Goal: Book appointment/travel/reservation

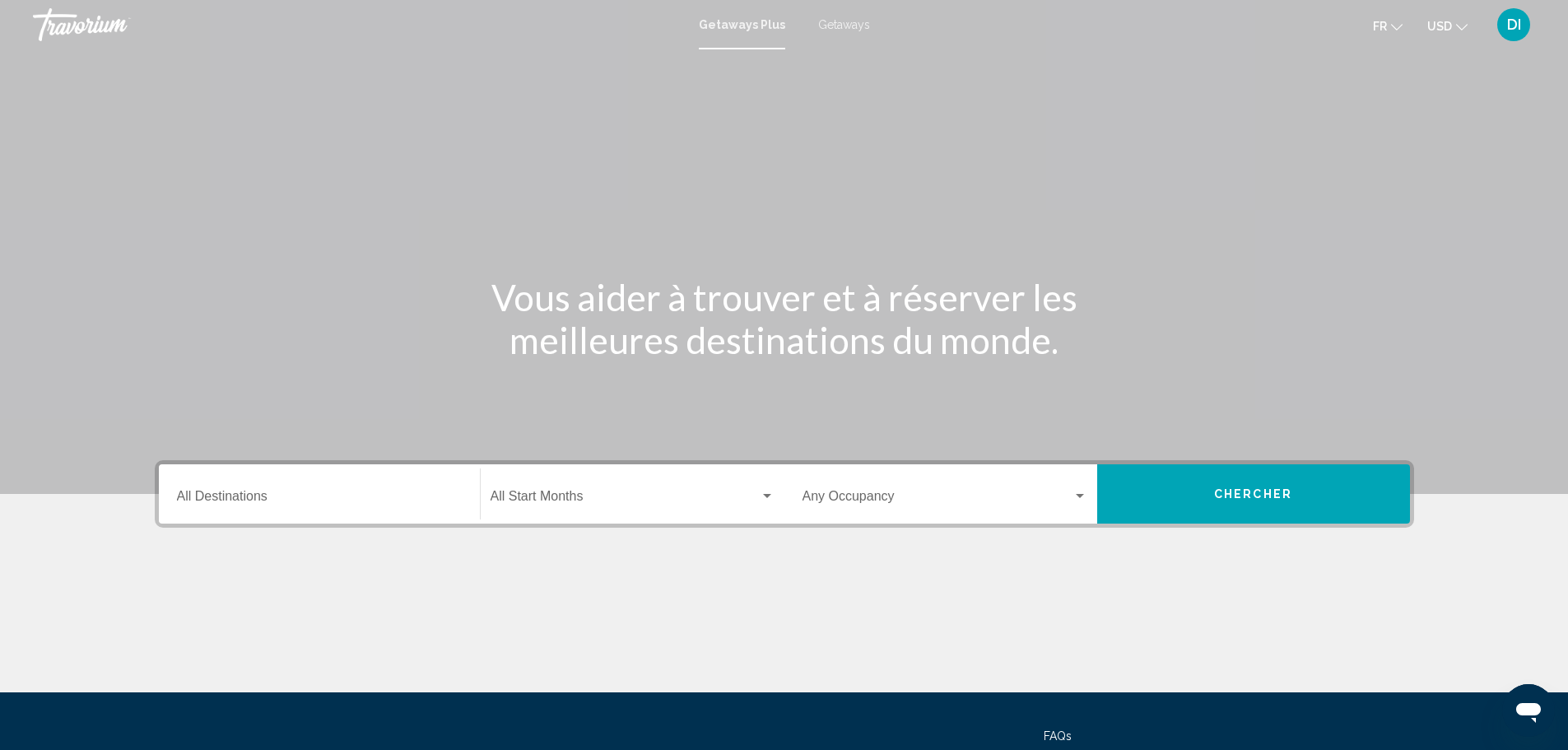
click at [829, 26] on span "Getaways" at bounding box center [844, 25] width 52 height 13
click at [271, 496] on input "Destination All Destinations" at bounding box center [319, 500] width 285 height 15
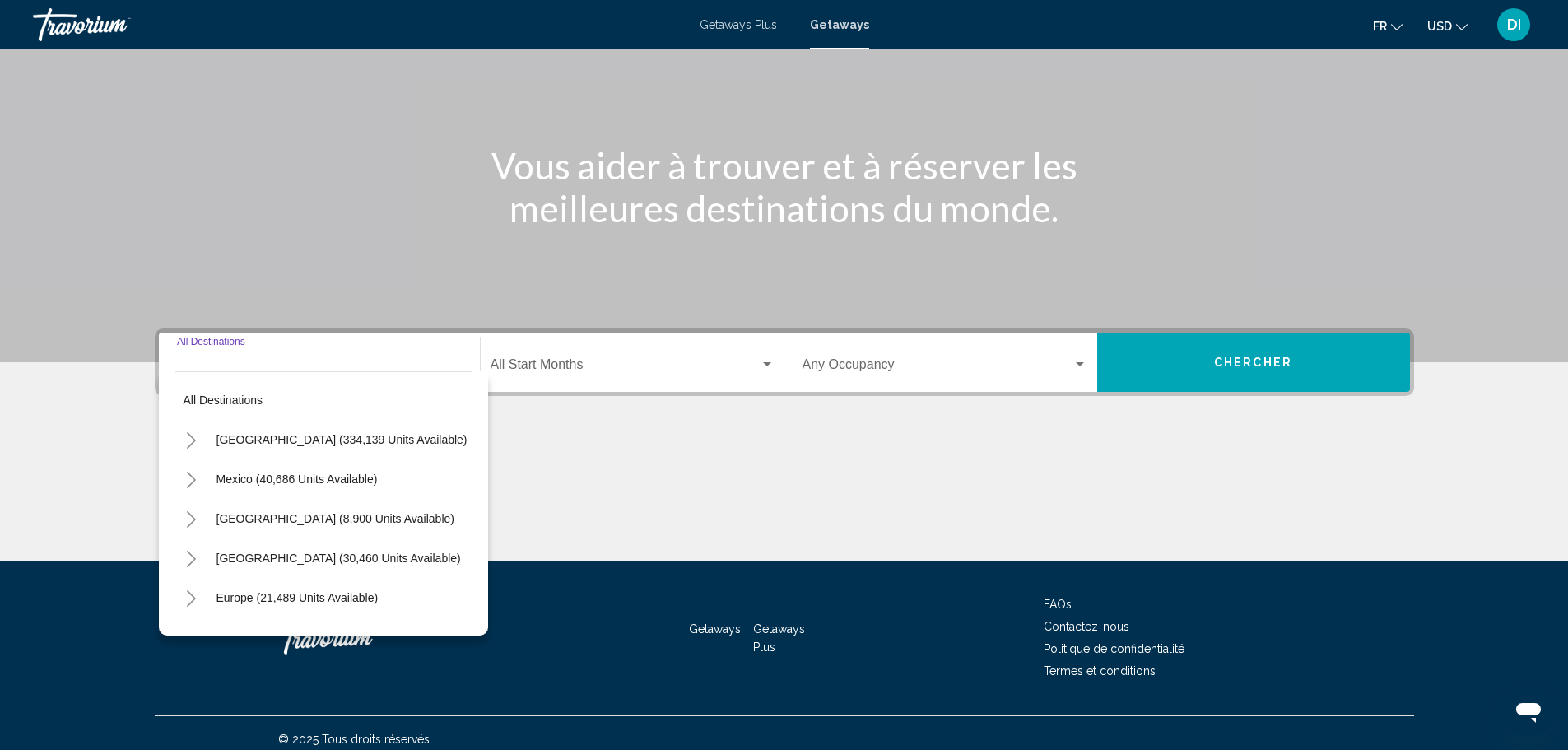
scroll to position [144, 0]
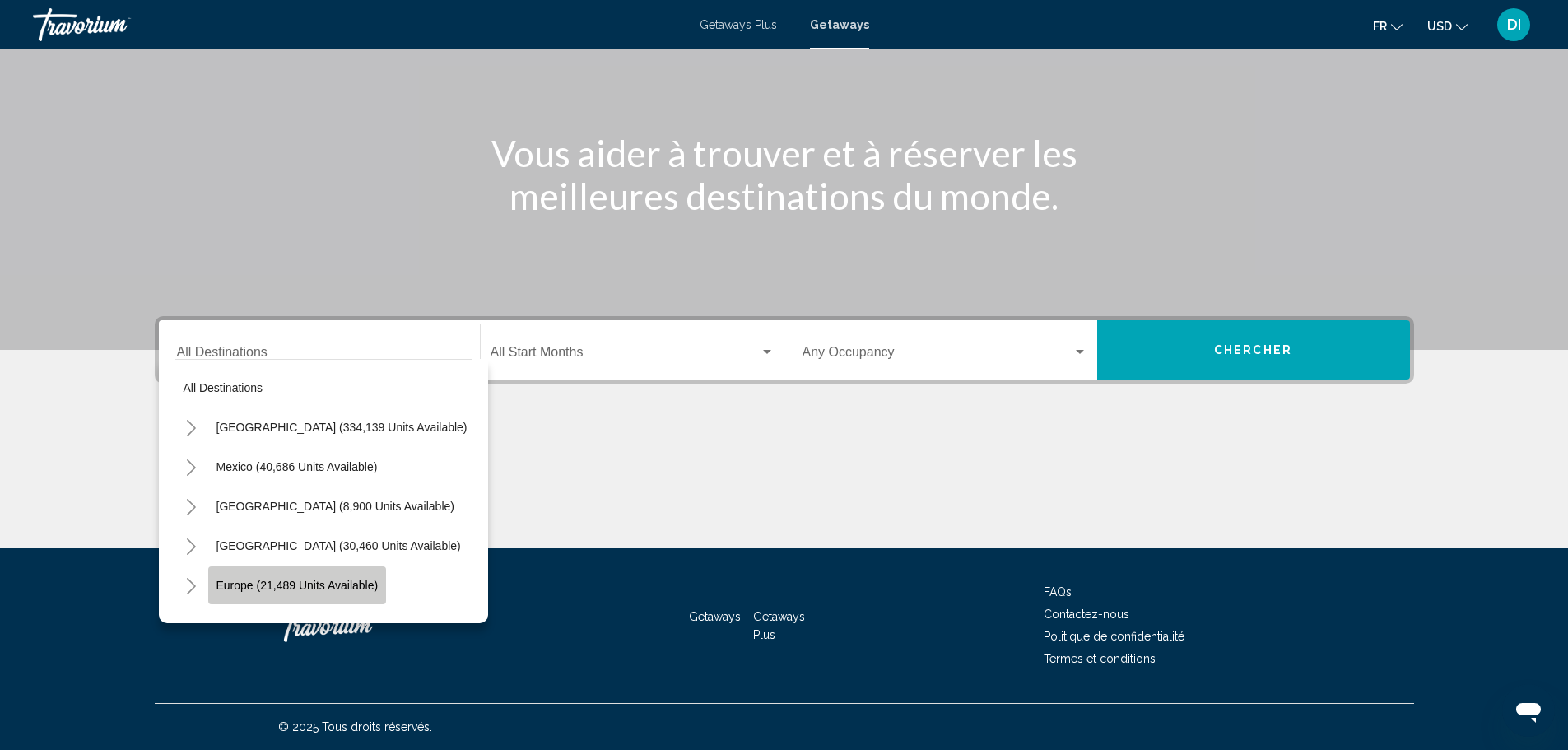
click at [291, 591] on span "Europe (21,489 units available)" at bounding box center [297, 585] width 162 height 13
type input "**********"
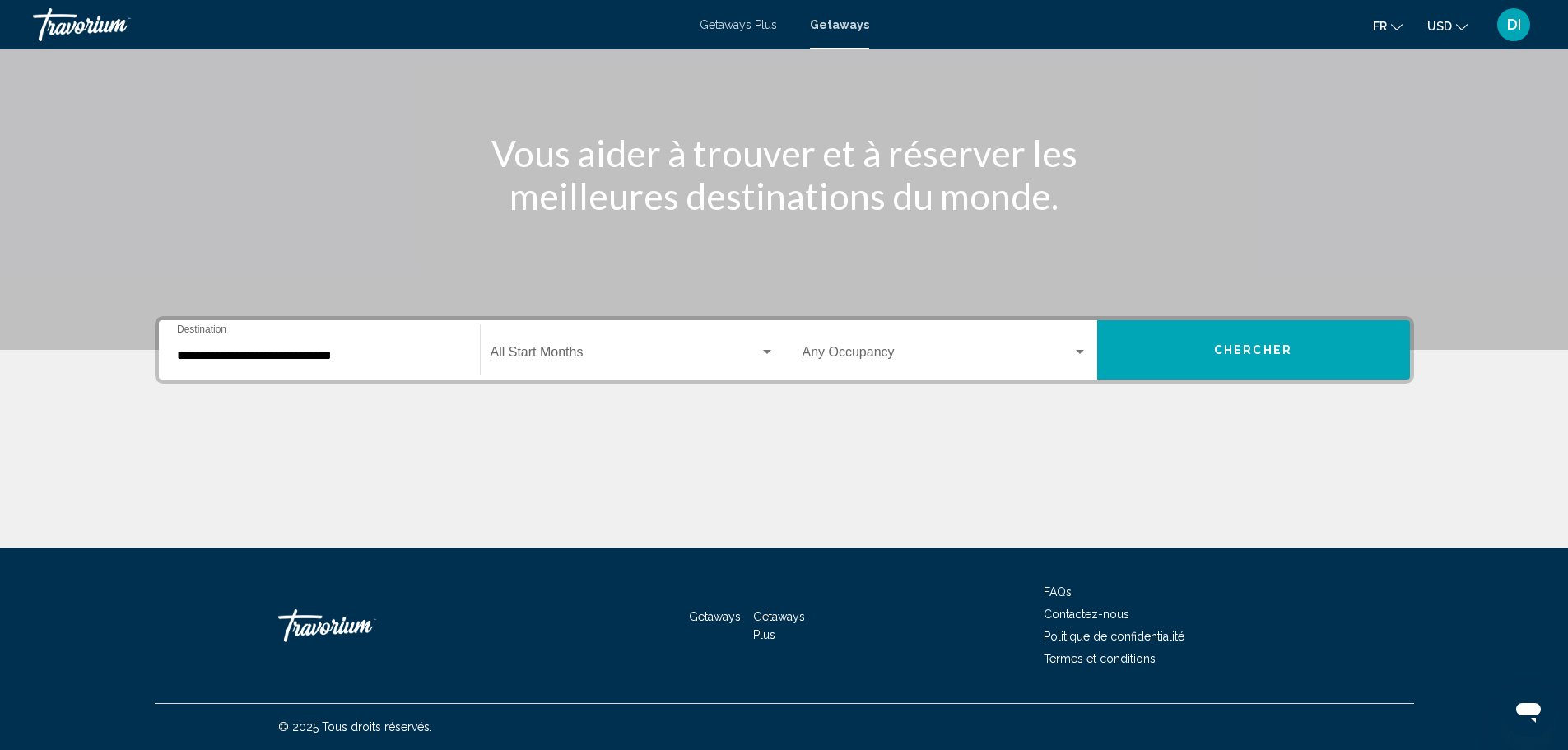
click at [633, 346] on div "Start Month All Start Months" at bounding box center [632, 350] width 284 height 52
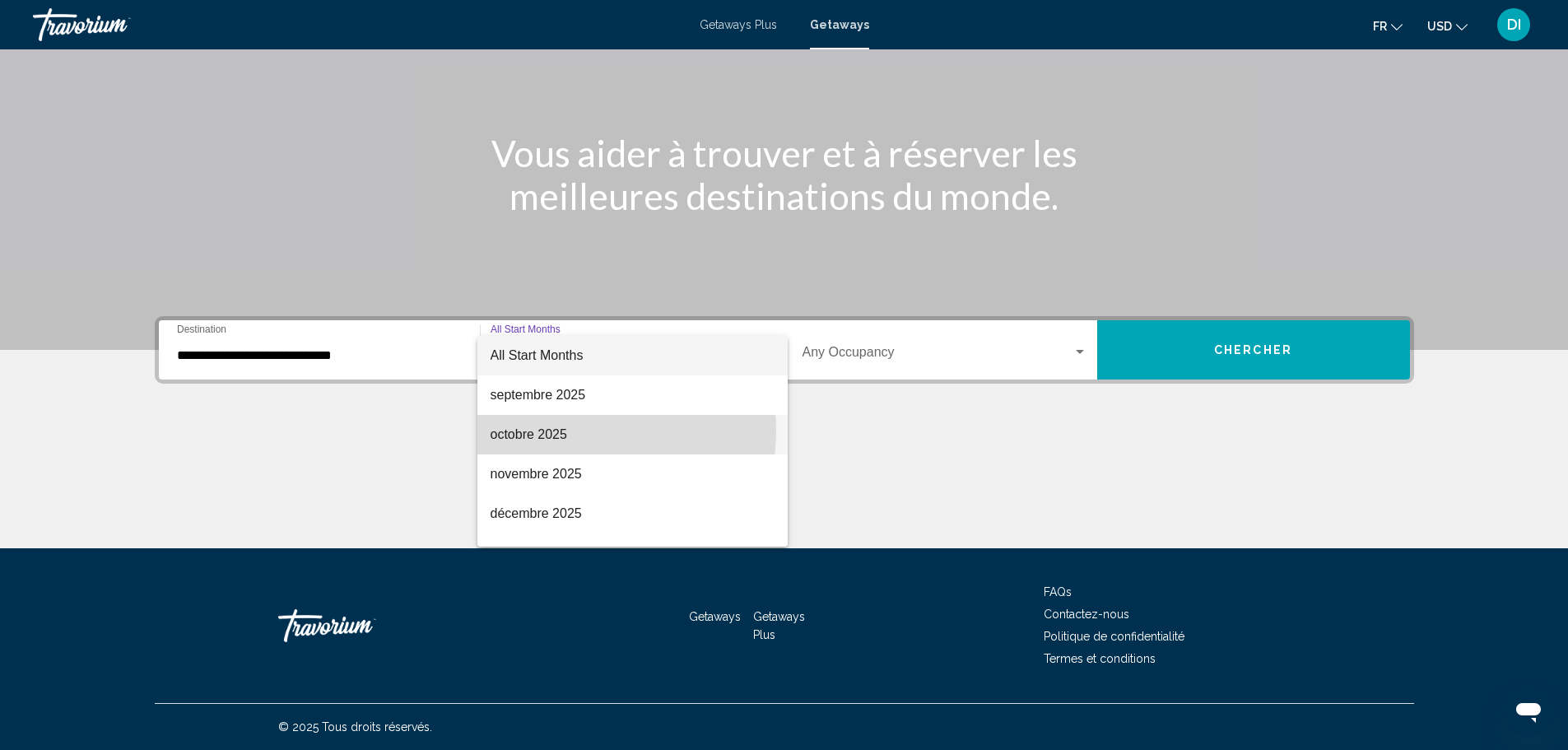
click at [569, 431] on span "octobre 2025" at bounding box center [632, 434] width 284 height 39
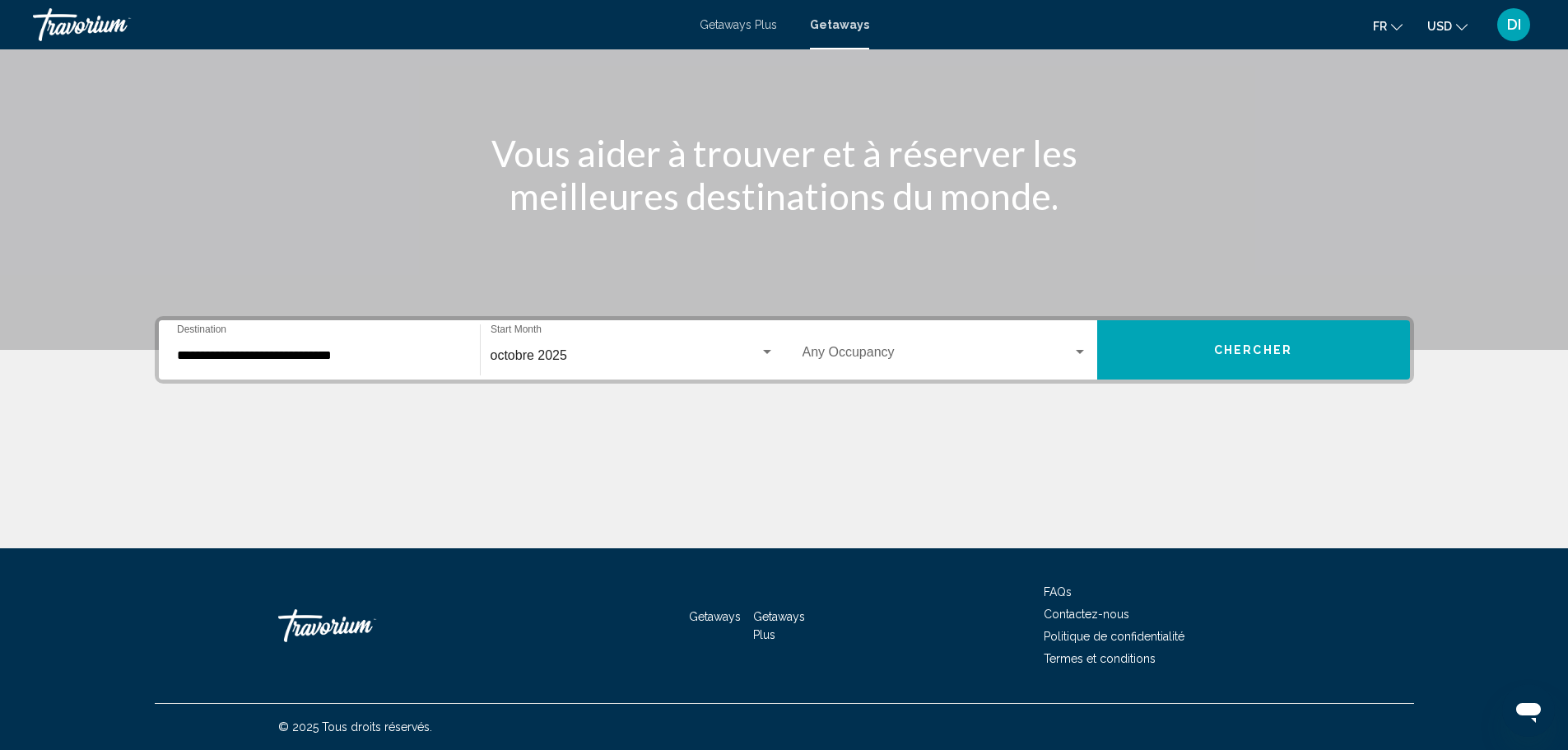
click at [903, 363] on div "Occupancy Any Occupancy" at bounding box center [945, 350] width 285 height 52
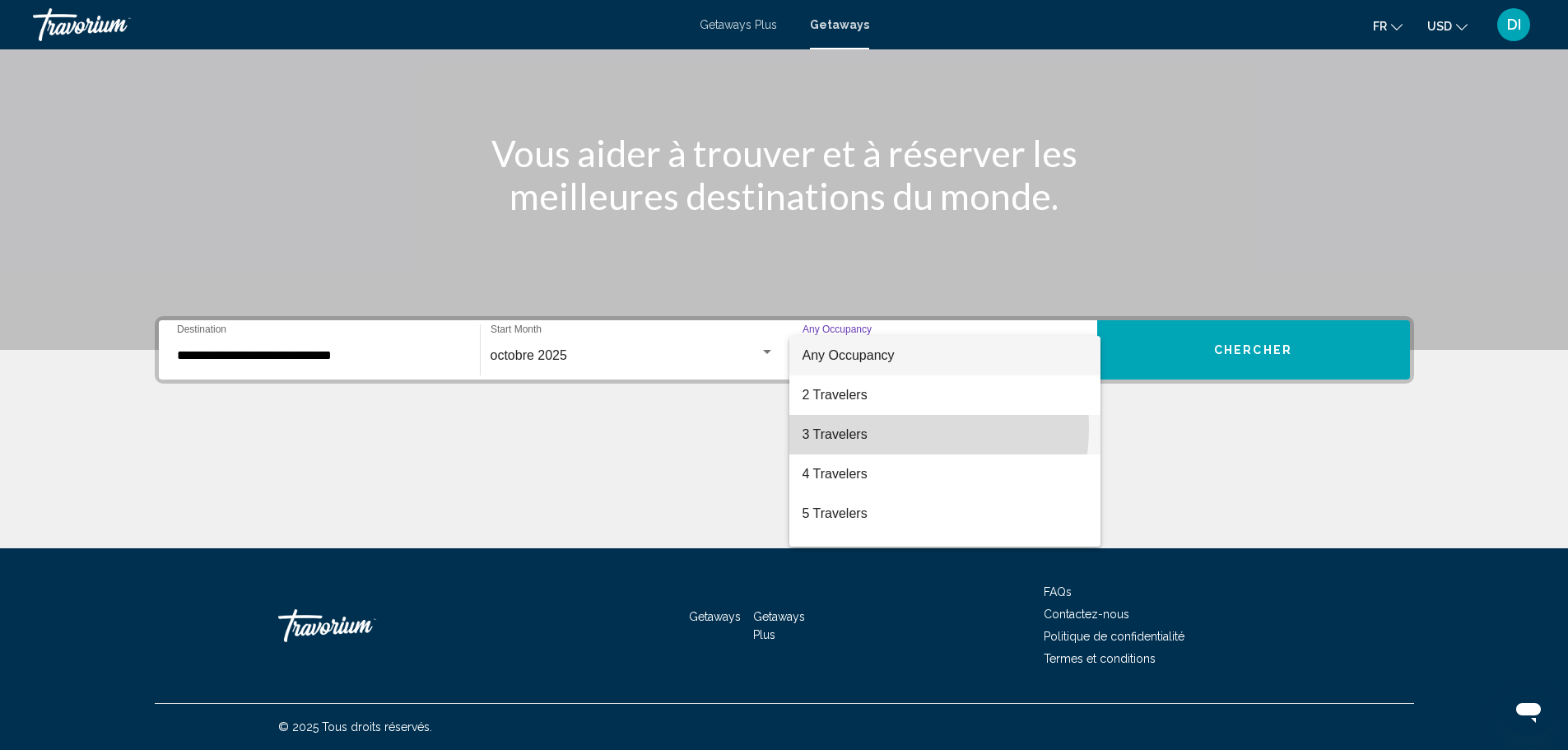
click at [869, 427] on span "3 Travelers" at bounding box center [945, 434] width 285 height 39
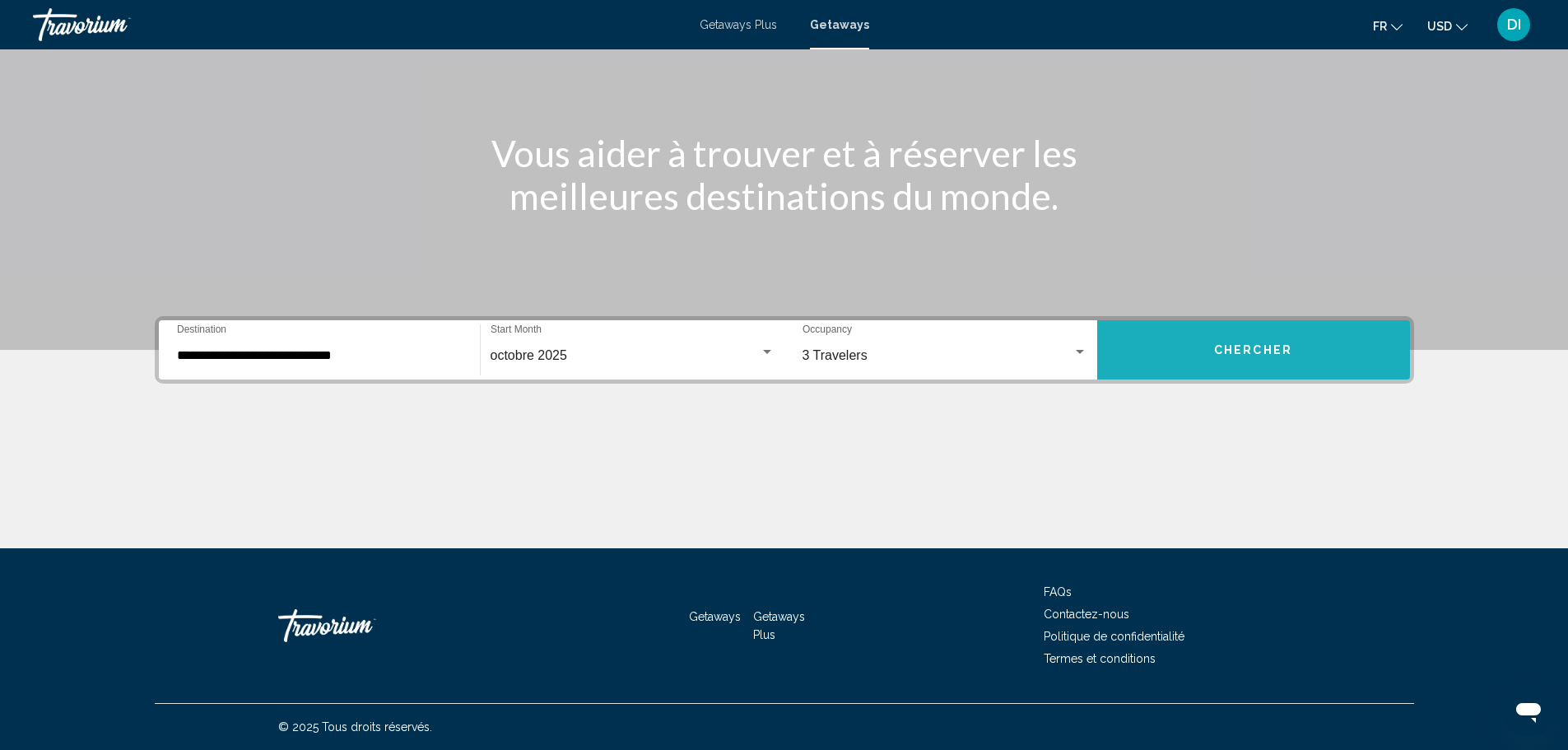
click at [1191, 364] on button "Chercher" at bounding box center [1253, 349] width 312 height 60
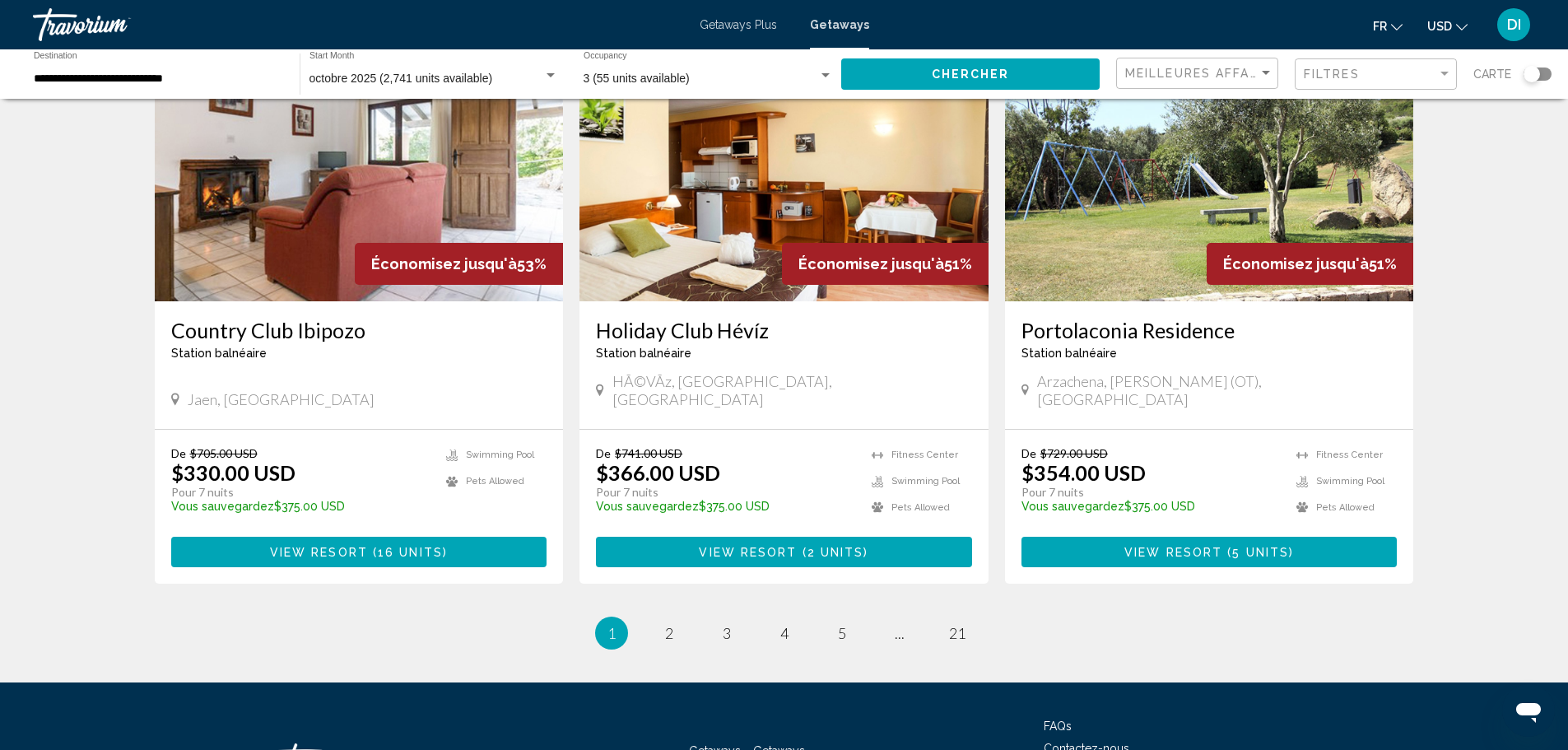
scroll to position [1910, 0]
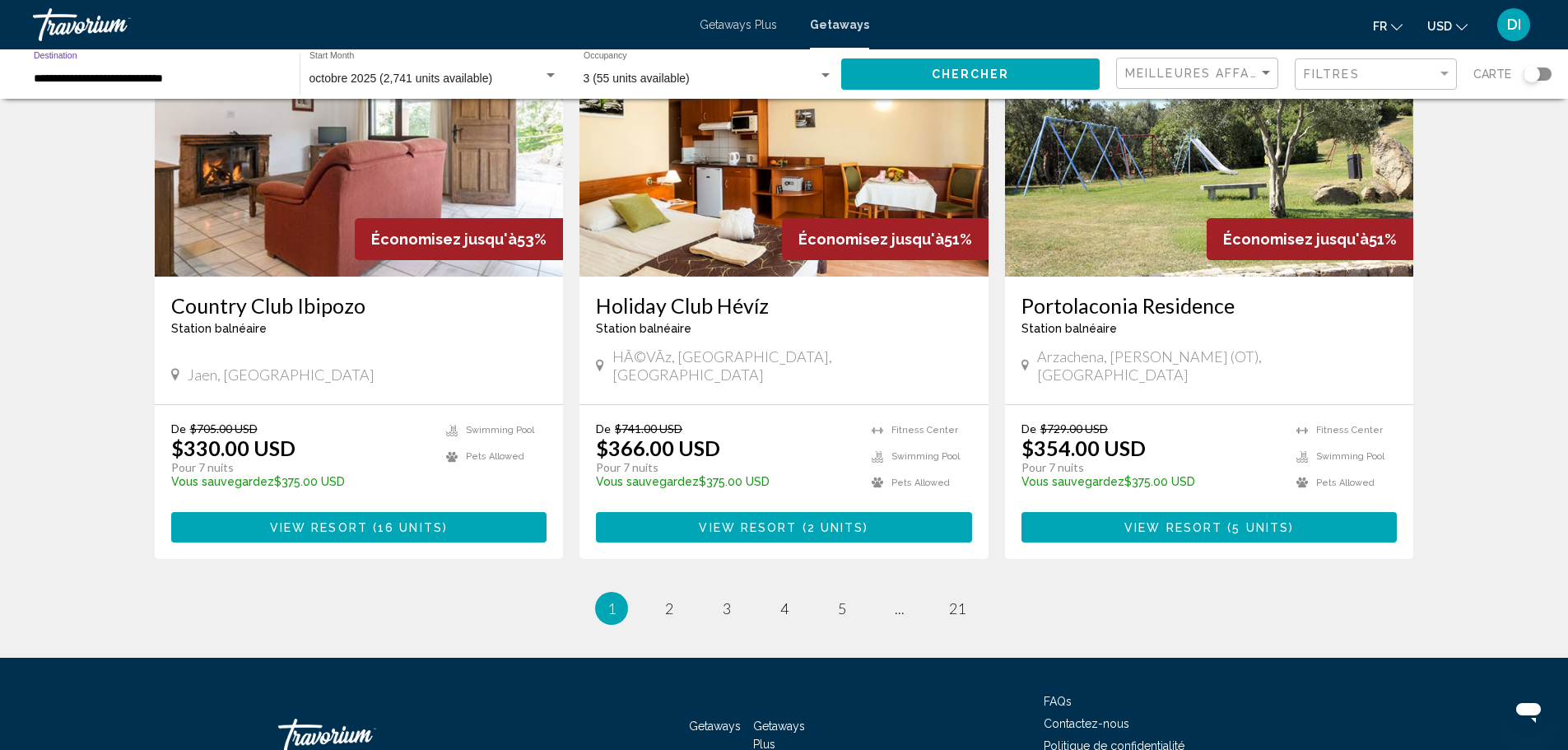
click at [106, 79] on input "**********" at bounding box center [158, 79] width 249 height 13
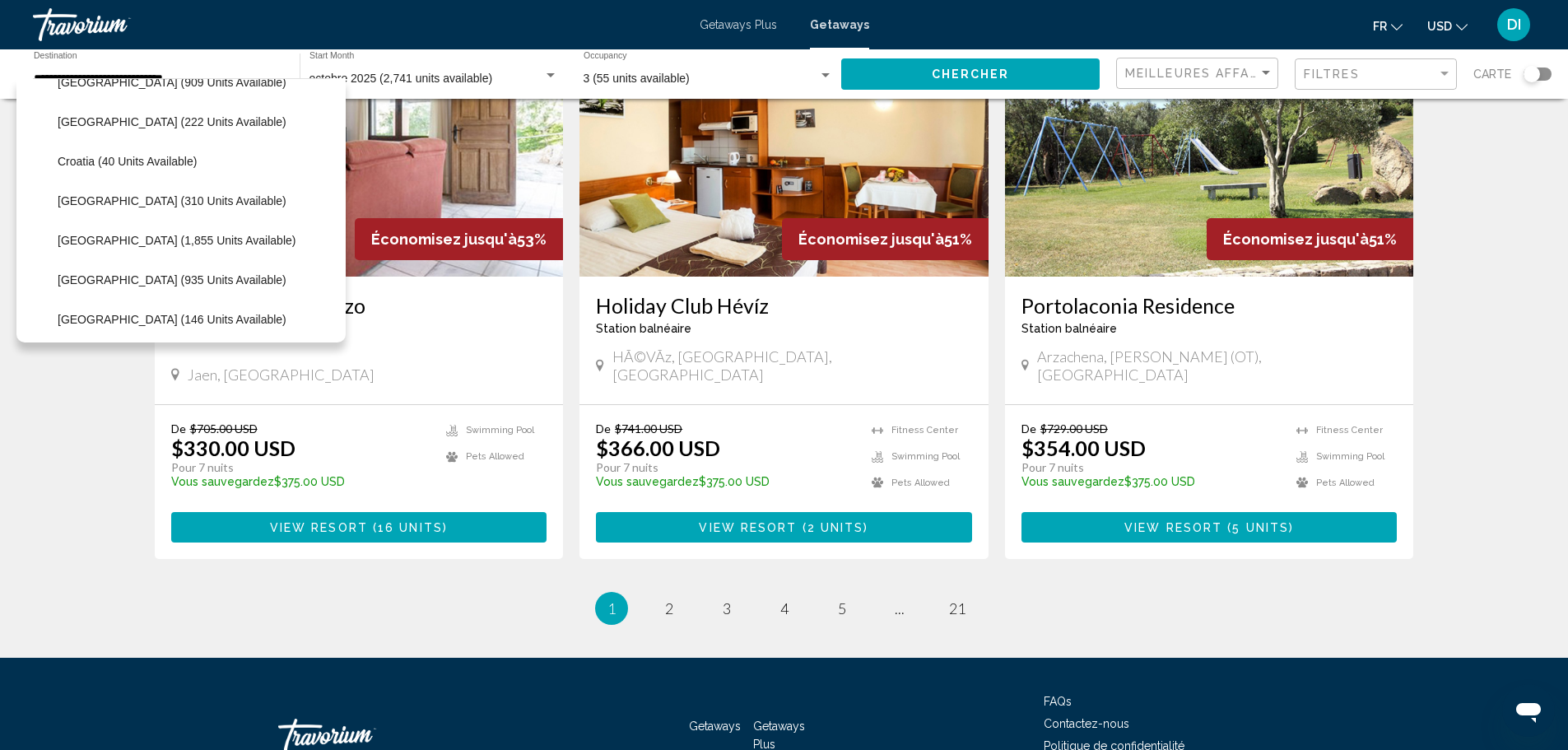
scroll to position [302, 0]
click at [160, 291] on button "[GEOGRAPHIC_DATA] (935 units available)" at bounding box center [172, 279] width 245 height 38
type input "**********"
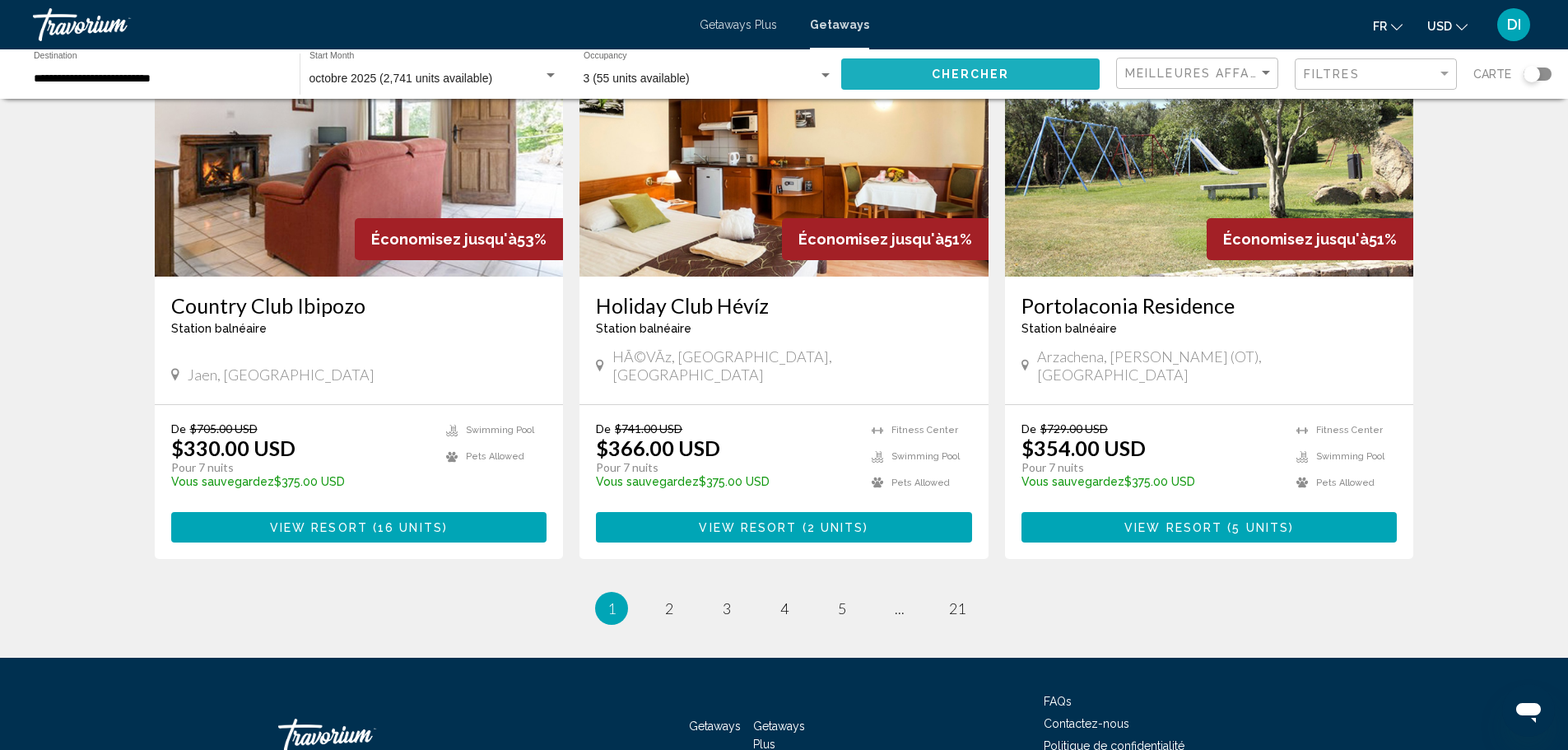
click at [976, 65] on button "Chercher" at bounding box center [971, 74] width 259 height 30
